Goal: Information Seeking & Learning: Check status

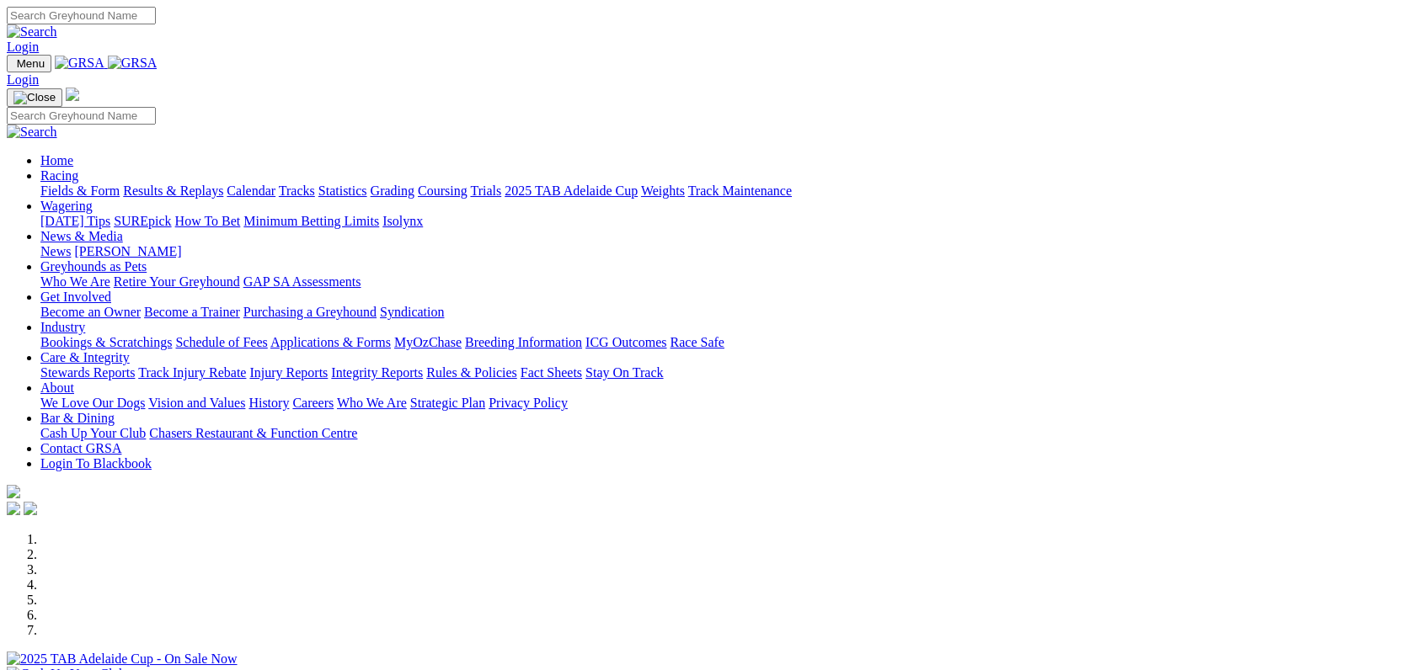
click at [223, 184] on link "Results & Replays" at bounding box center [173, 191] width 100 height 14
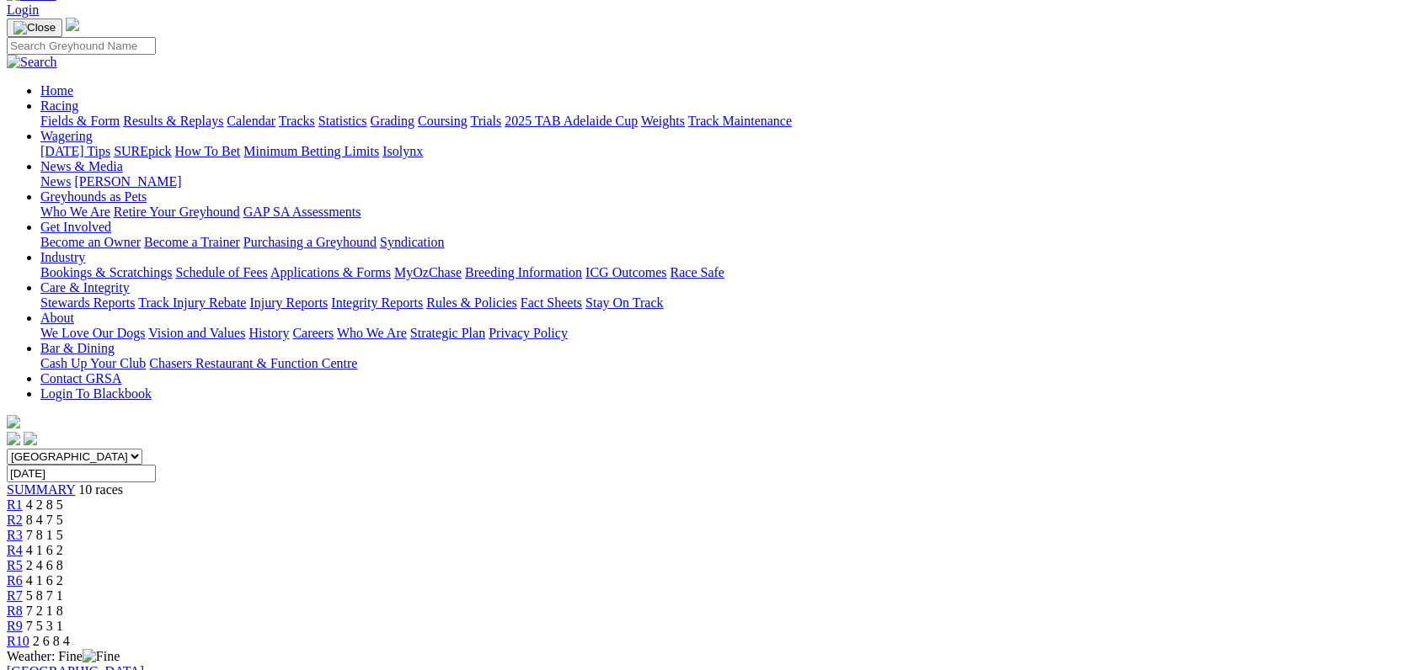
scroll to position [88, 0]
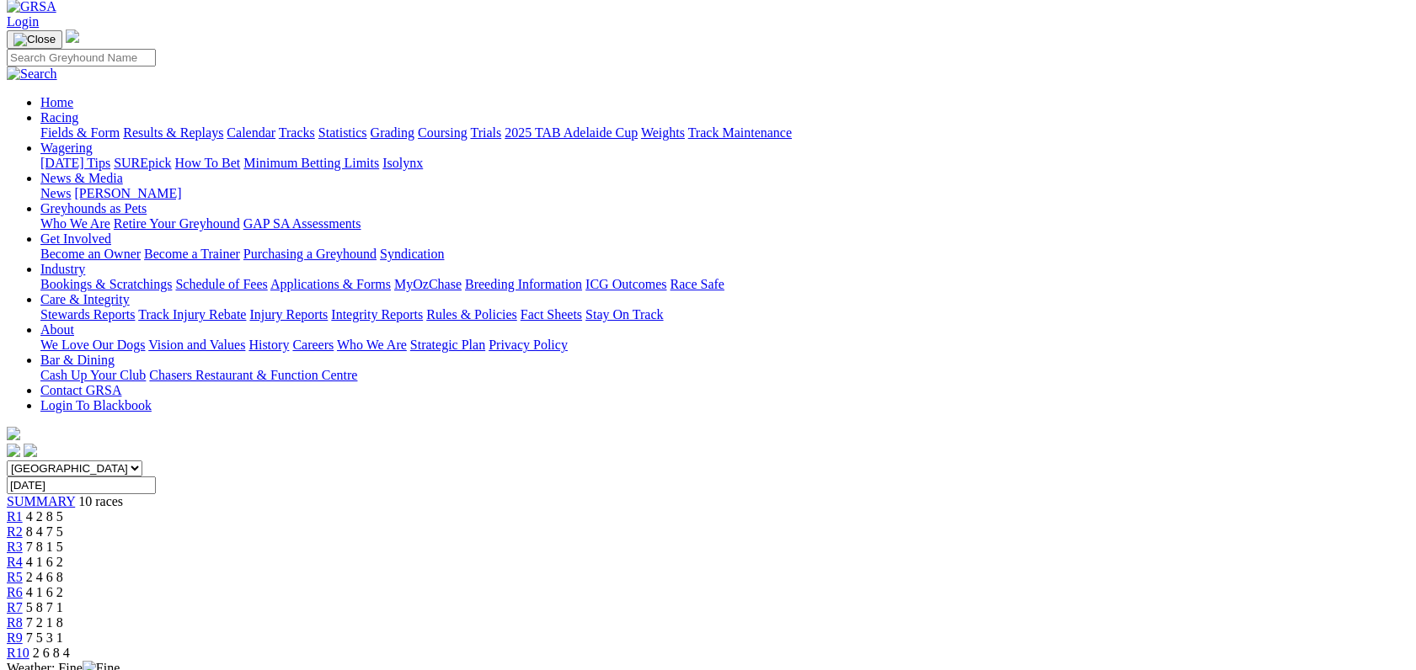
click at [638, 125] on link "2025 TAB Adelaide Cup" at bounding box center [570, 132] width 133 height 14
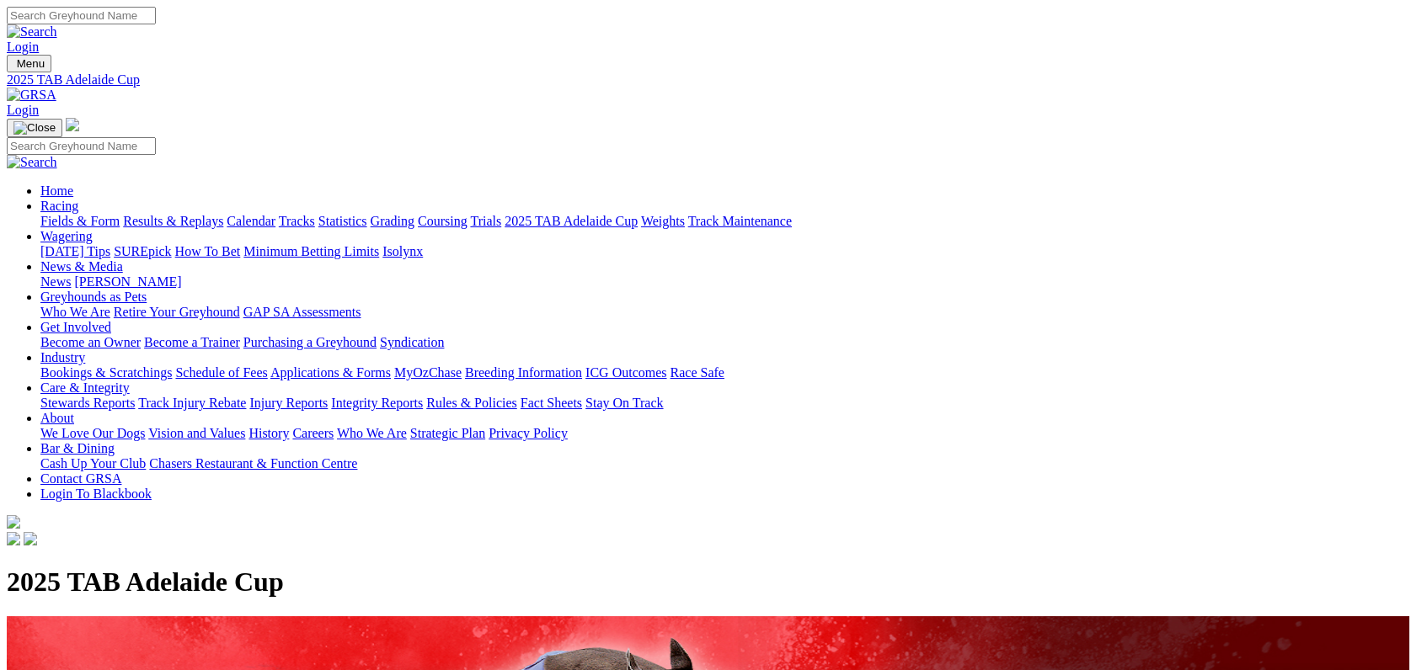
click at [135, 396] on link "Stewards Reports" at bounding box center [87, 403] width 94 height 14
